Goal: Navigation & Orientation: Find specific page/section

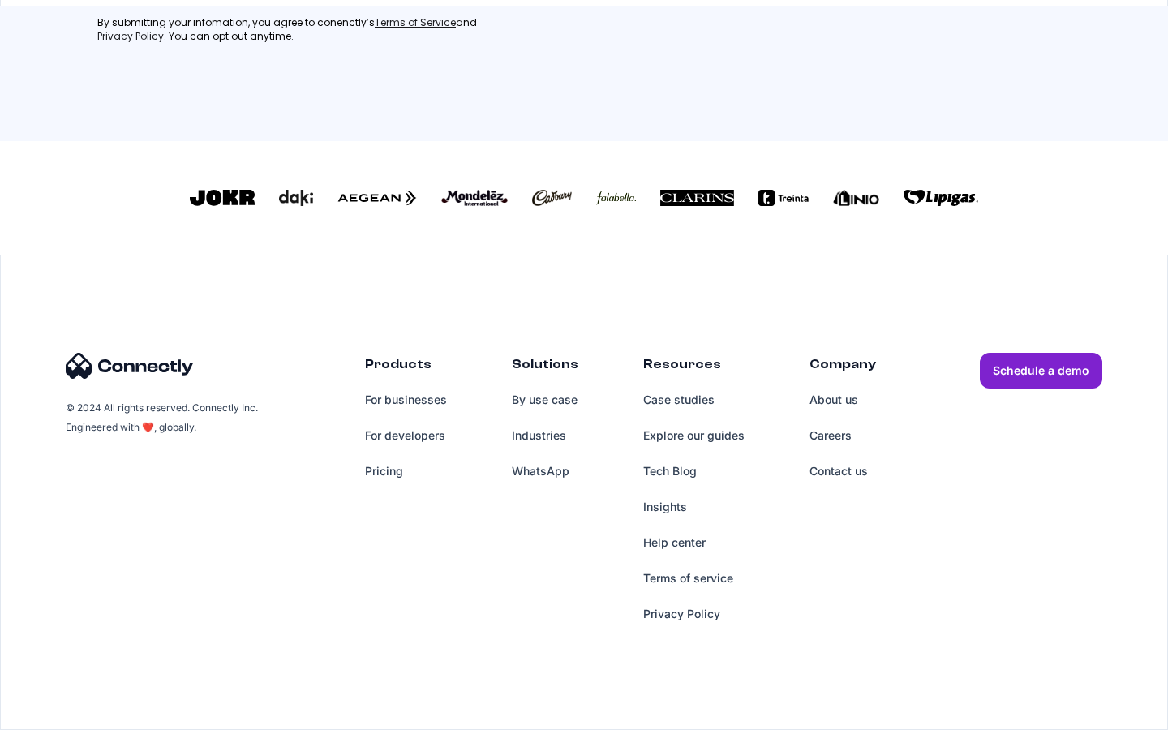
scroll to position [697, 0]
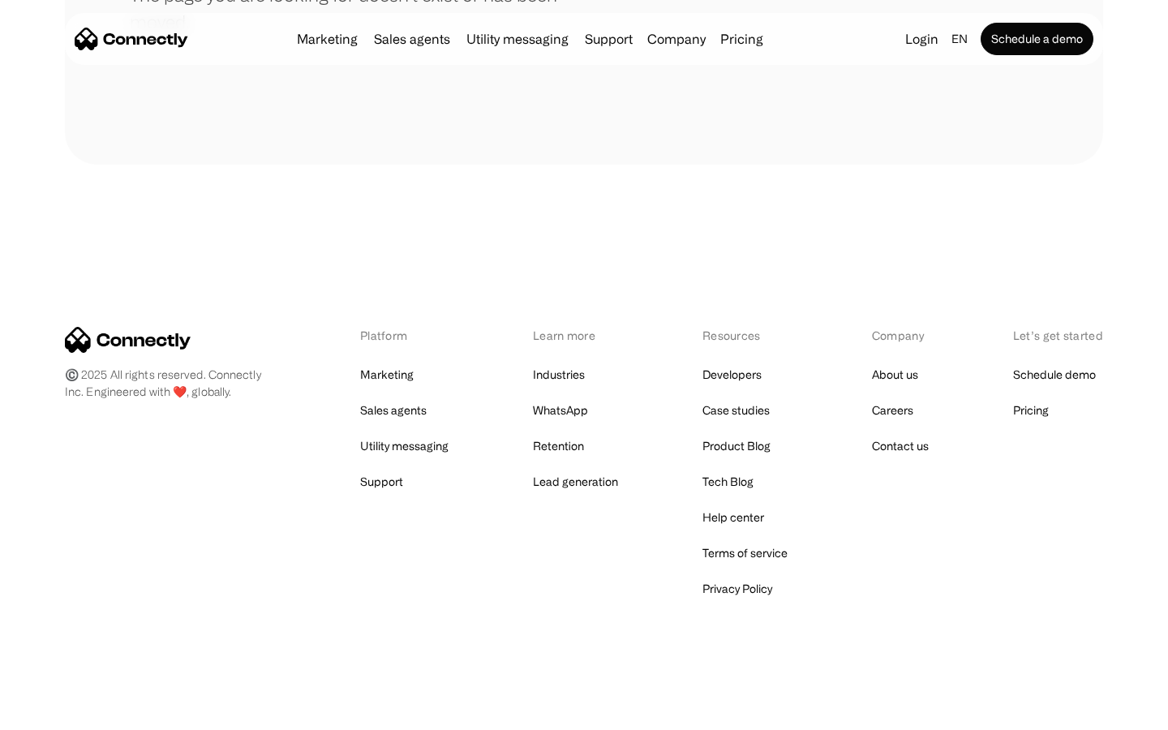
scroll to position [296, 0]
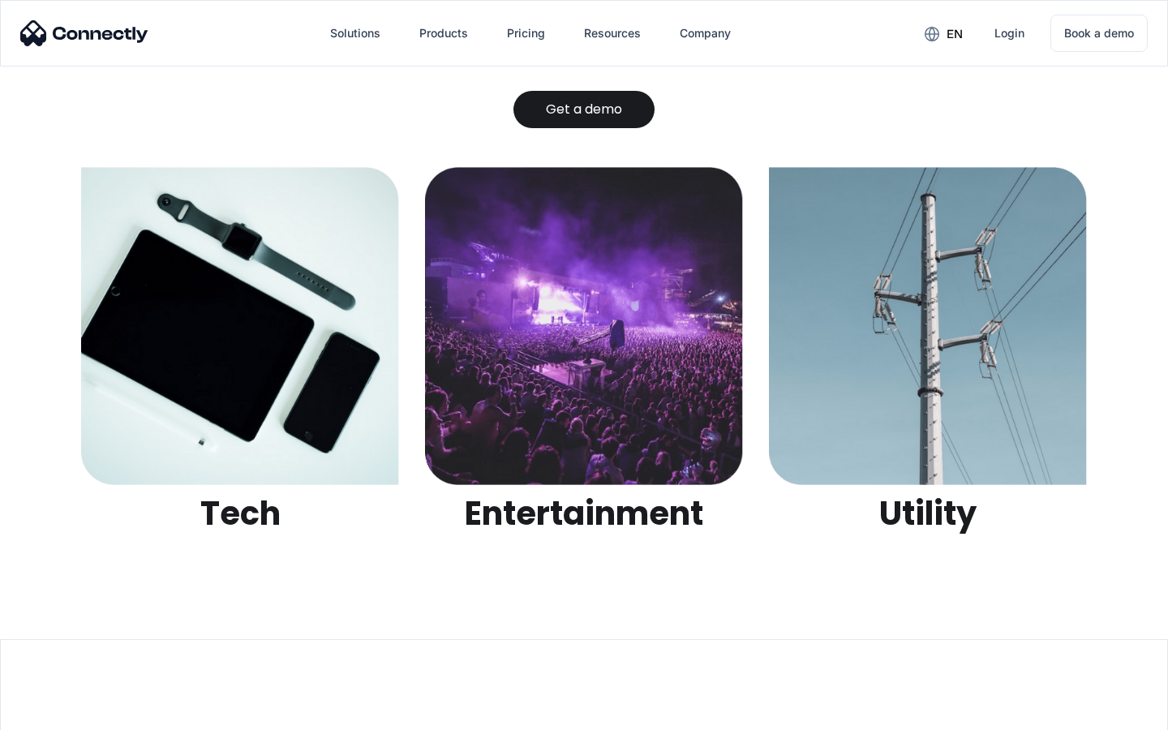
scroll to position [5116, 0]
